Goal: Task Accomplishment & Management: Manage account settings

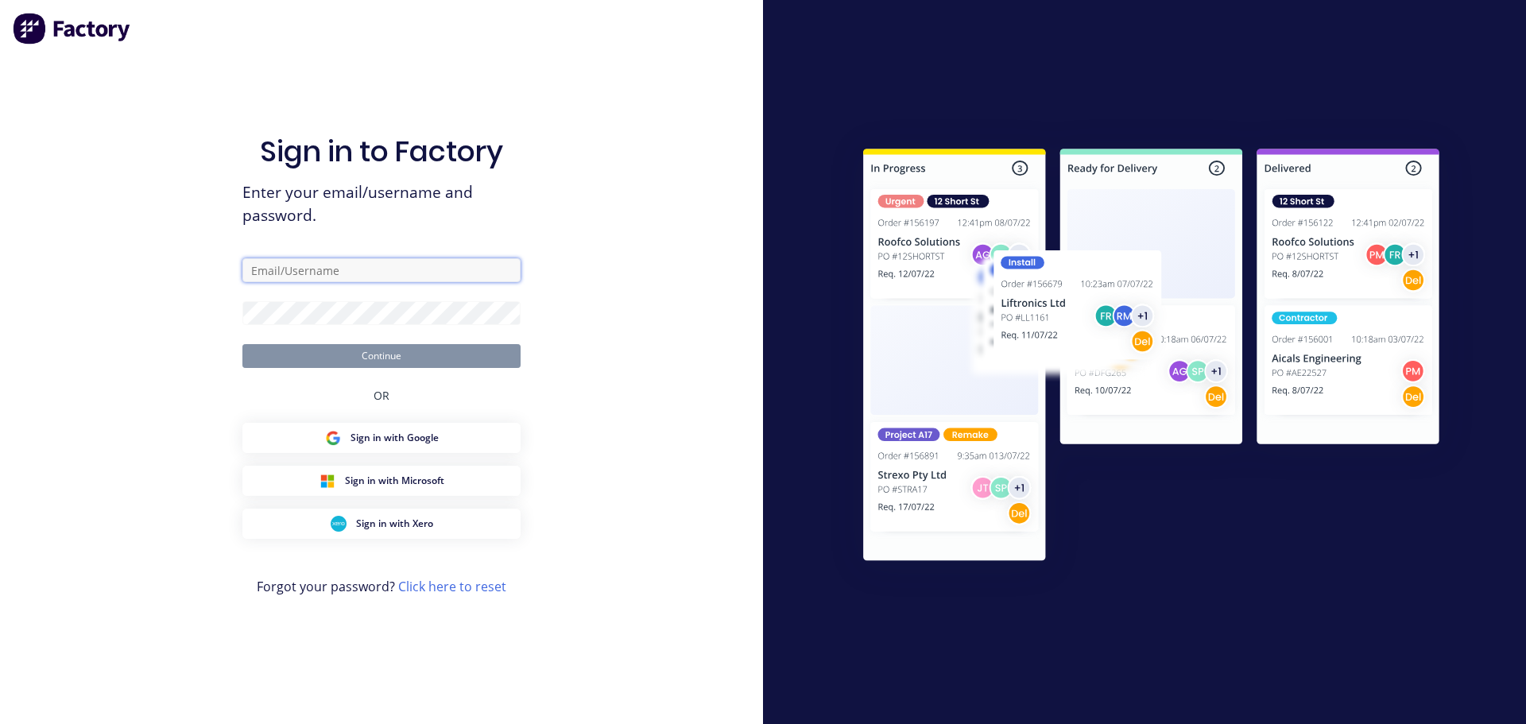
drag, startPoint x: 0, startPoint y: 0, endPoint x: 466, endPoint y: 273, distance: 539.9
click at [466, 273] on input "text" at bounding box center [381, 270] width 278 height 24
type input "harold+prodtest@factory.app"
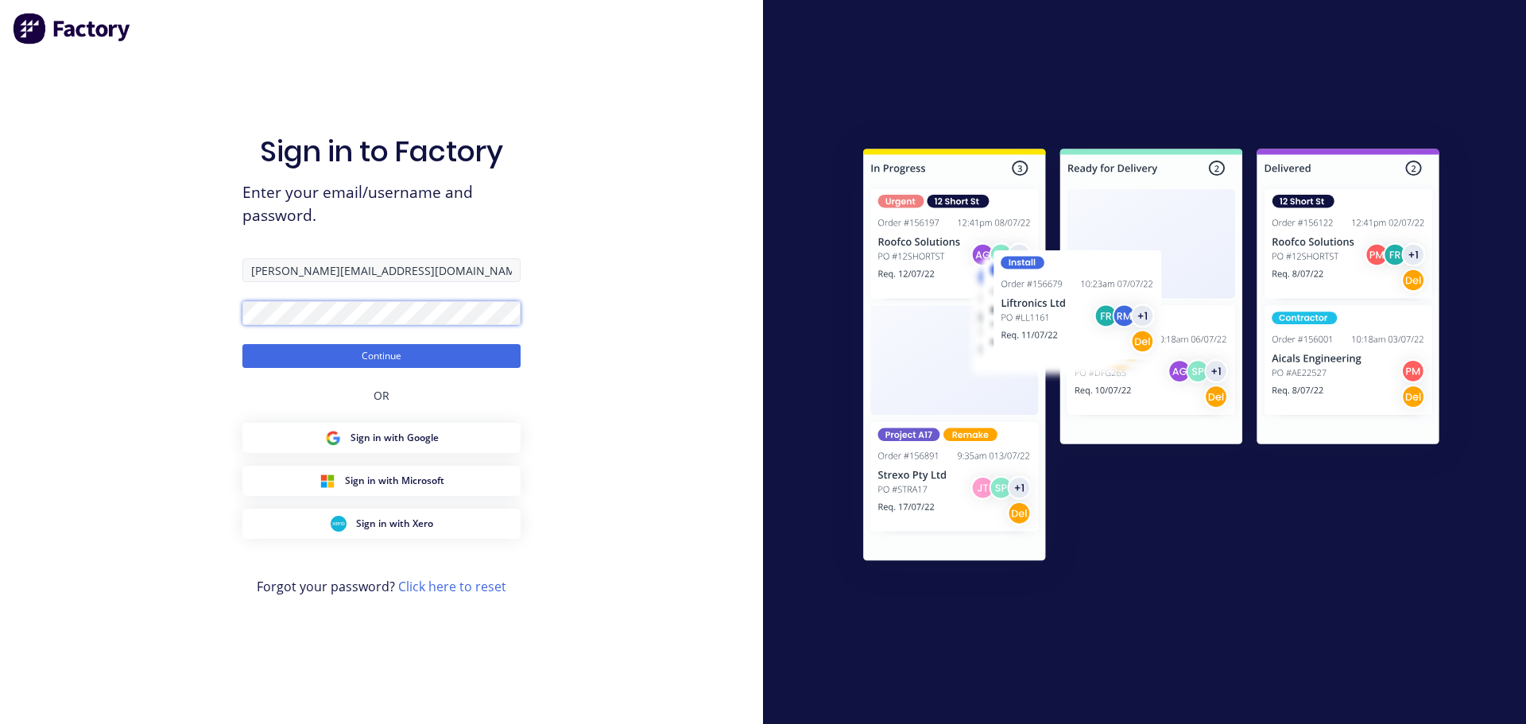
click at [242, 344] on button "Continue" at bounding box center [381, 356] width 278 height 24
